Goal: Task Accomplishment & Management: Use online tool/utility

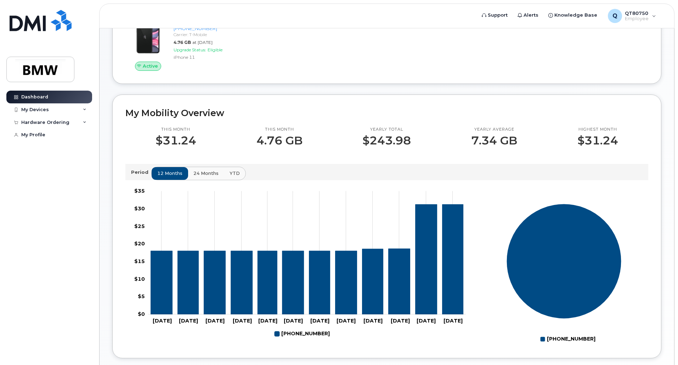
scroll to position [174, 0]
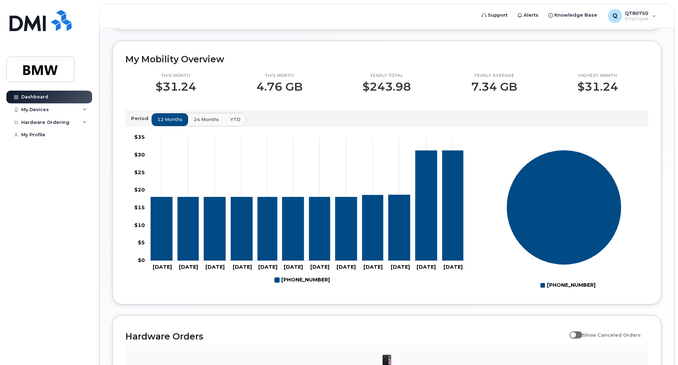
click at [203, 123] on span "24 months" at bounding box center [206, 119] width 25 height 7
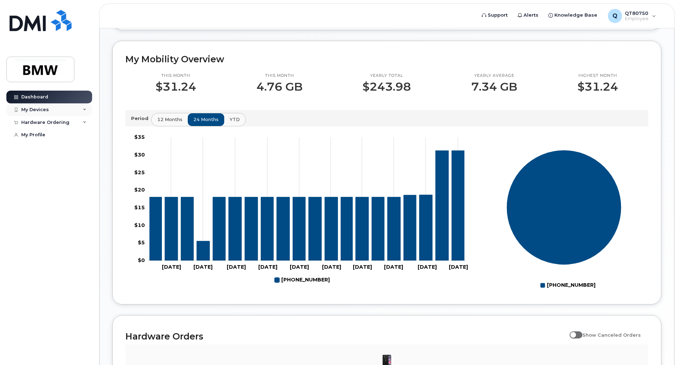
click at [56, 107] on div "My Devices" at bounding box center [49, 109] width 86 height 13
click at [78, 166] on div "Hardware Ordering" at bounding box center [49, 160] width 86 height 13
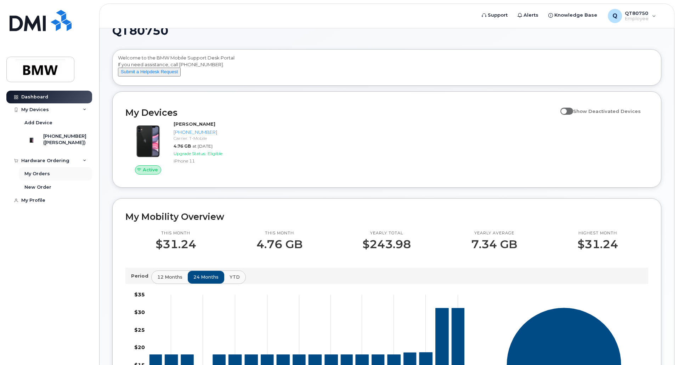
scroll to position [0, 0]
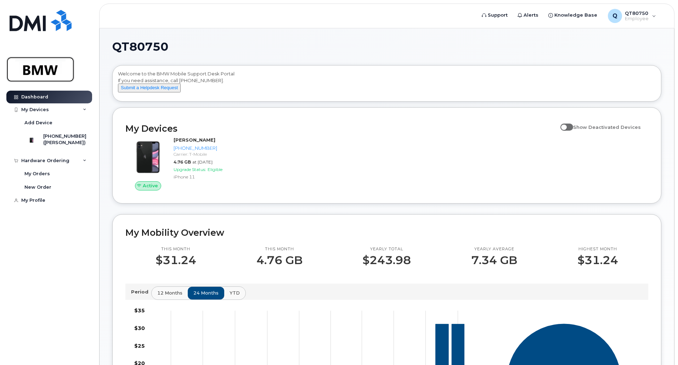
click at [55, 61] on img at bounding box center [40, 69] width 55 height 21
